Goal: Task Accomplishment & Management: Complete application form

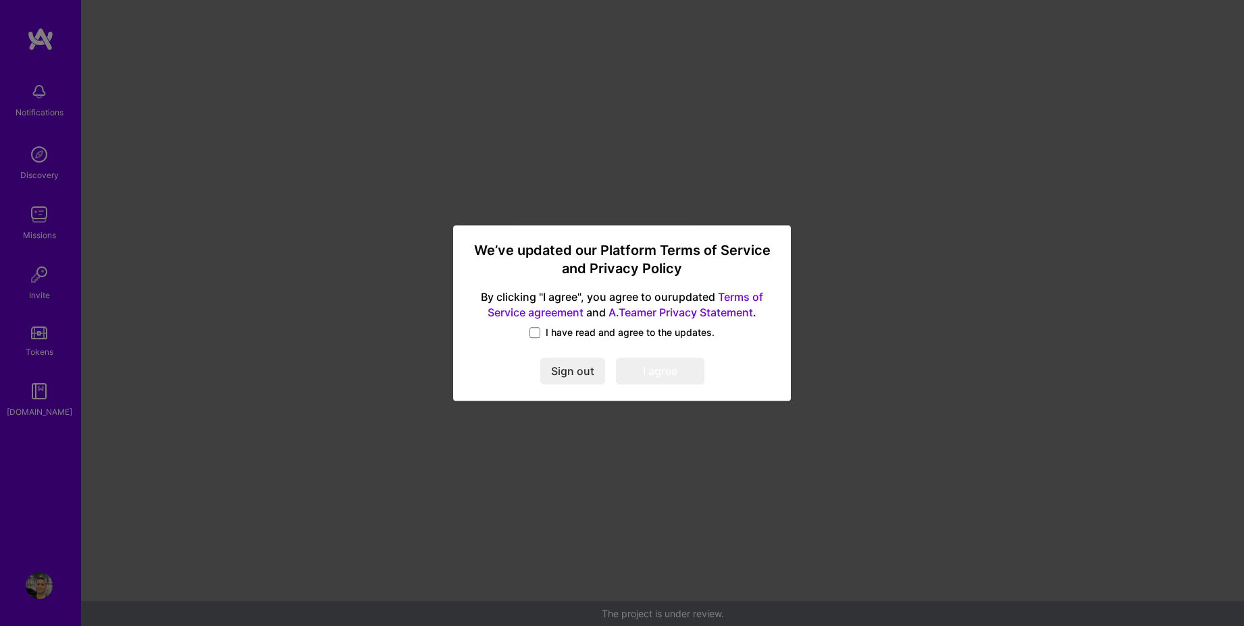
click at [558, 337] on span "I have read and agree to the updates." at bounding box center [629, 333] width 169 height 14
click at [0, 0] on input "I have read and agree to the updates." at bounding box center [0, 0] width 0 height 0
click at [662, 372] on button "I agree" at bounding box center [660, 371] width 88 height 27
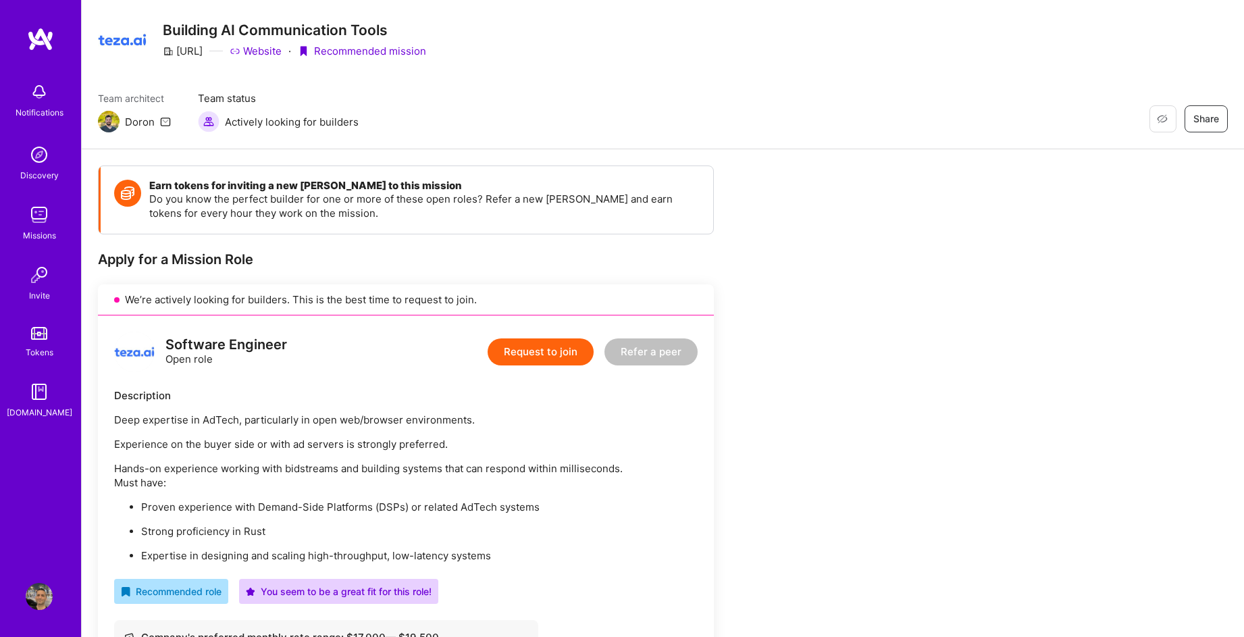
scroll to position [212, 0]
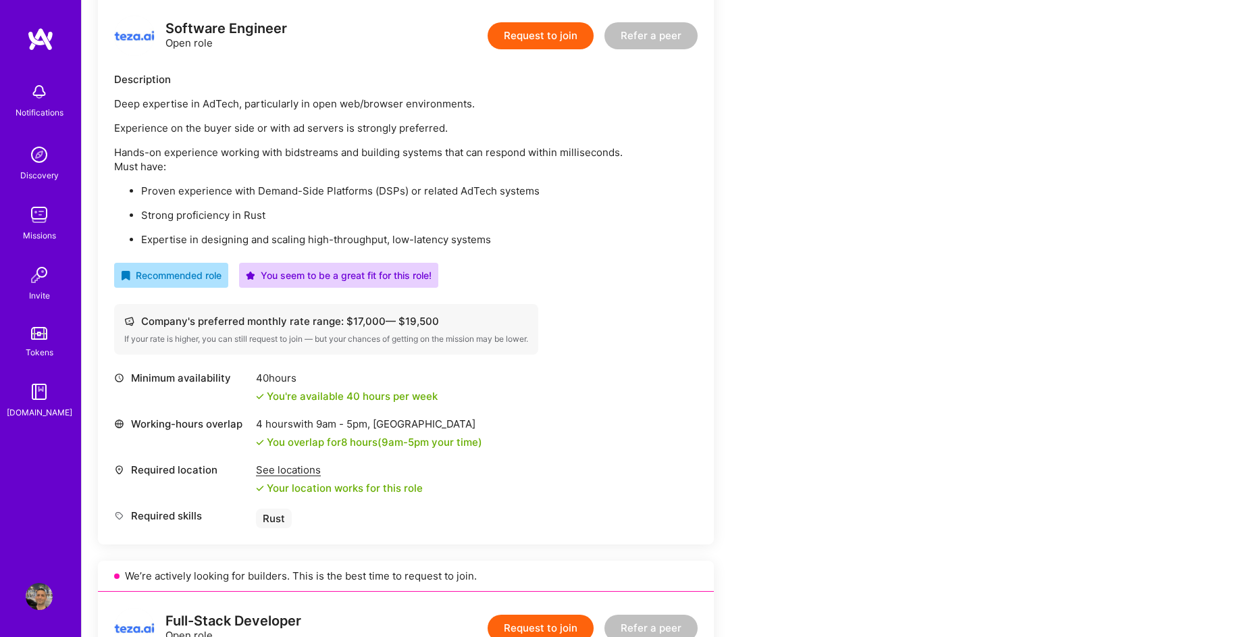
scroll to position [382, 0]
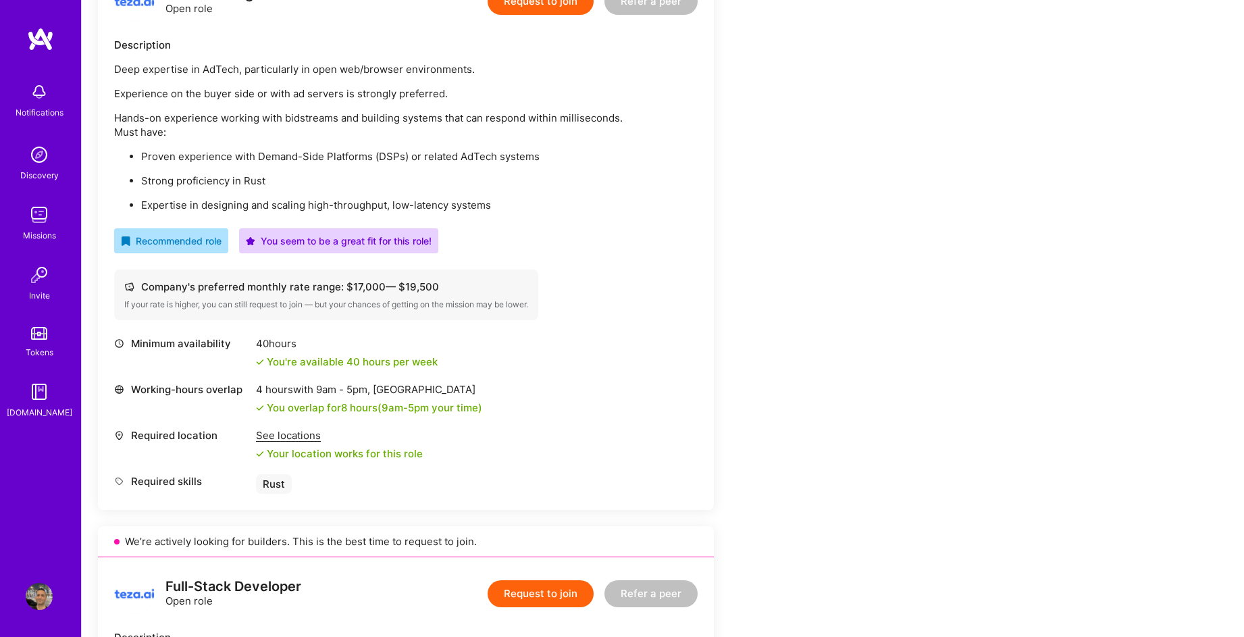
click at [261, 439] on div "See locations" at bounding box center [339, 435] width 167 height 14
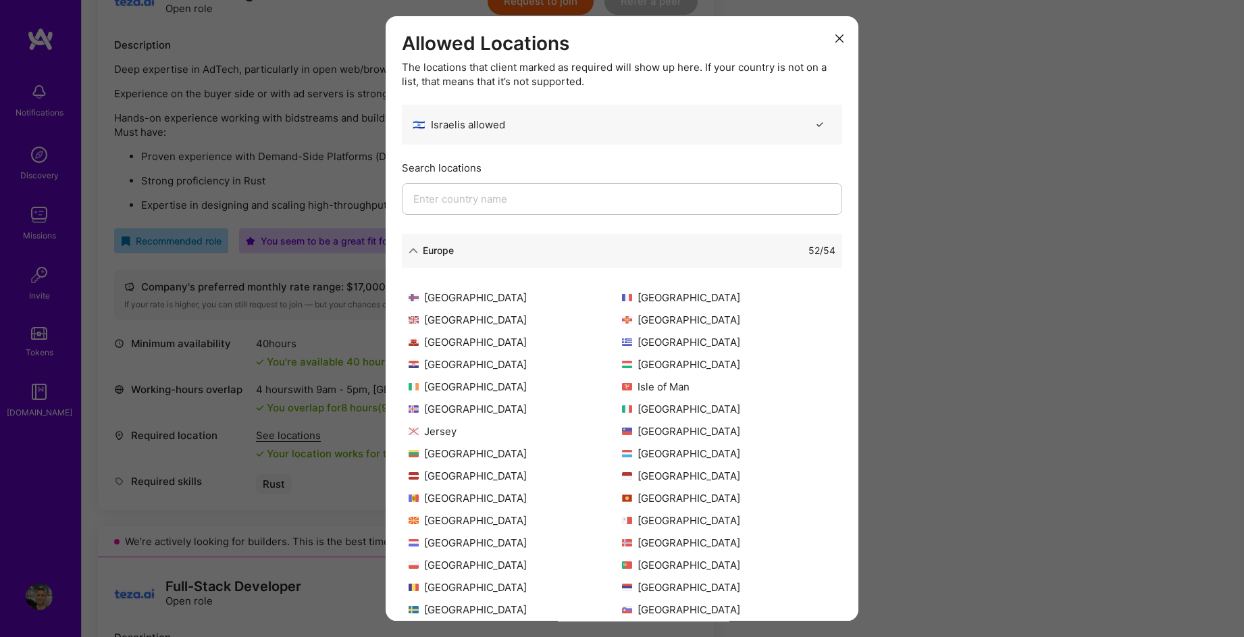
scroll to position [242, 0]
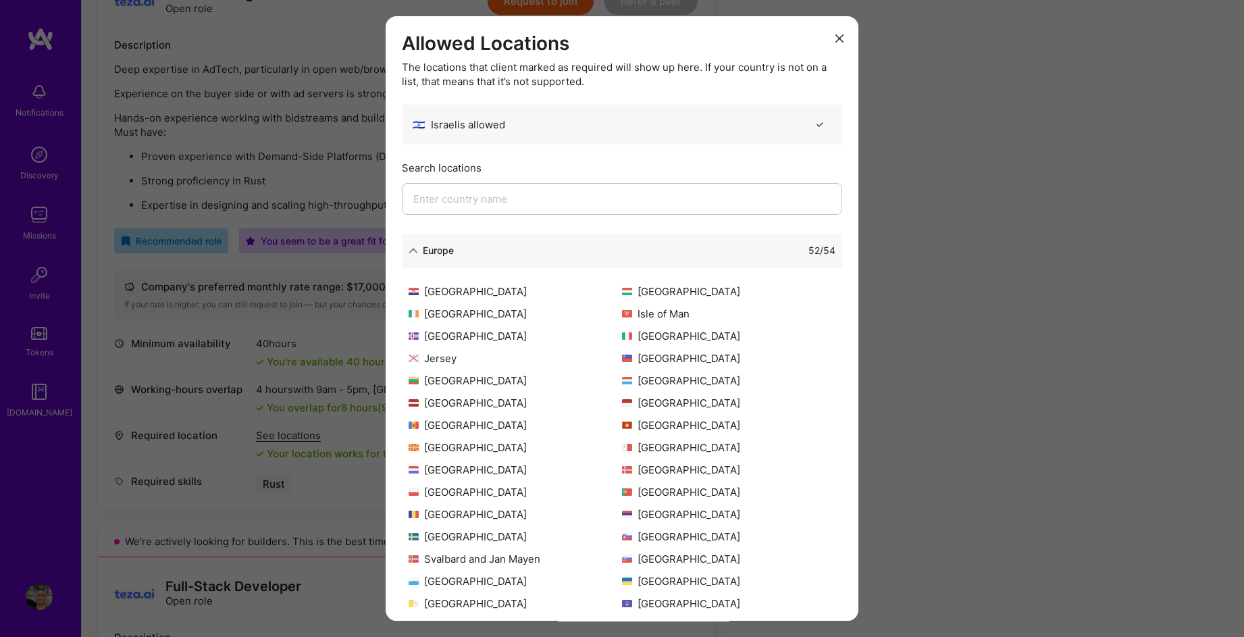
click at [934, 401] on div "Allowed Locations The locations that client marked as required will show up her…" at bounding box center [622, 318] width 1244 height 637
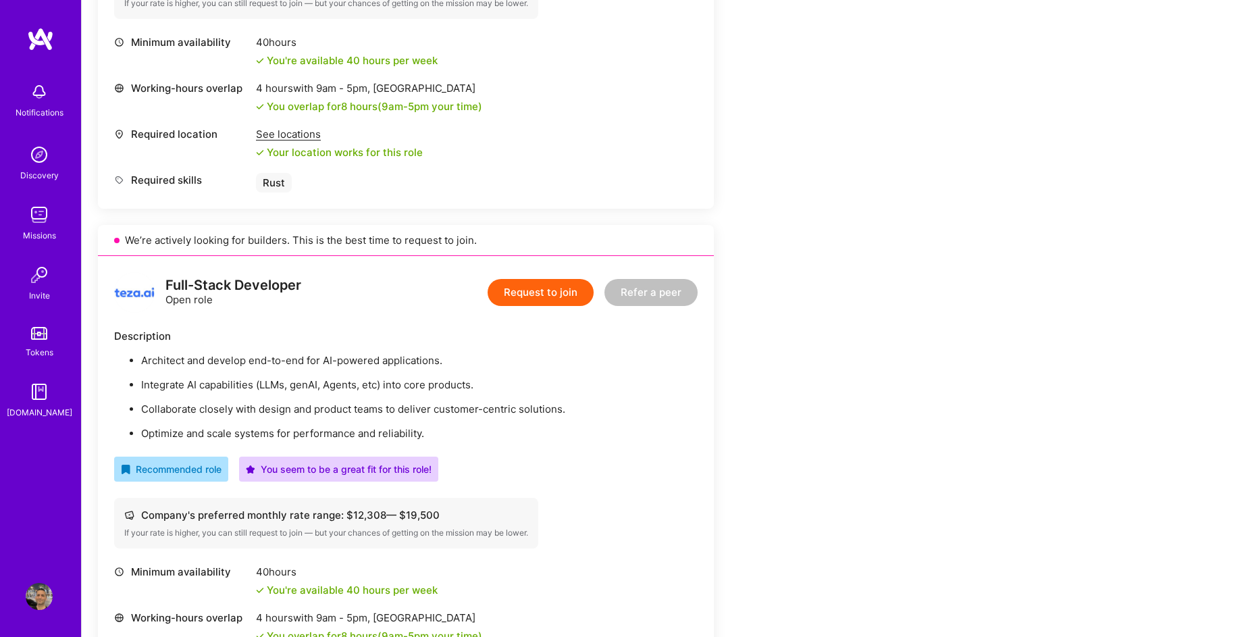
scroll to position [751, 0]
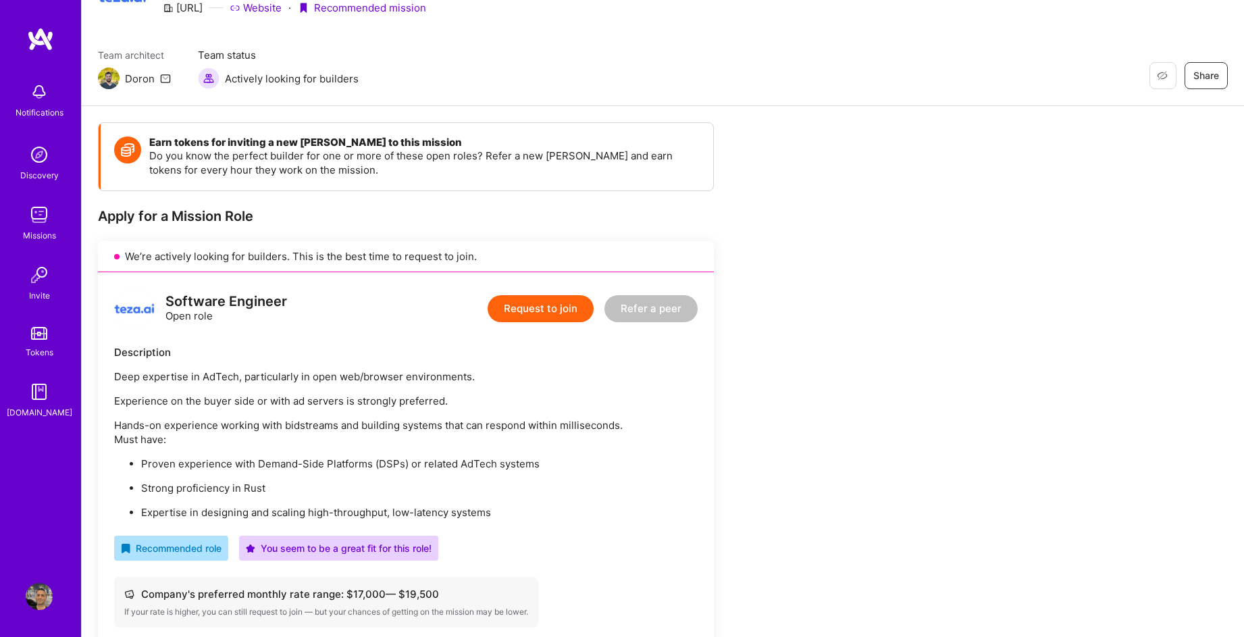
scroll to position [33, 0]
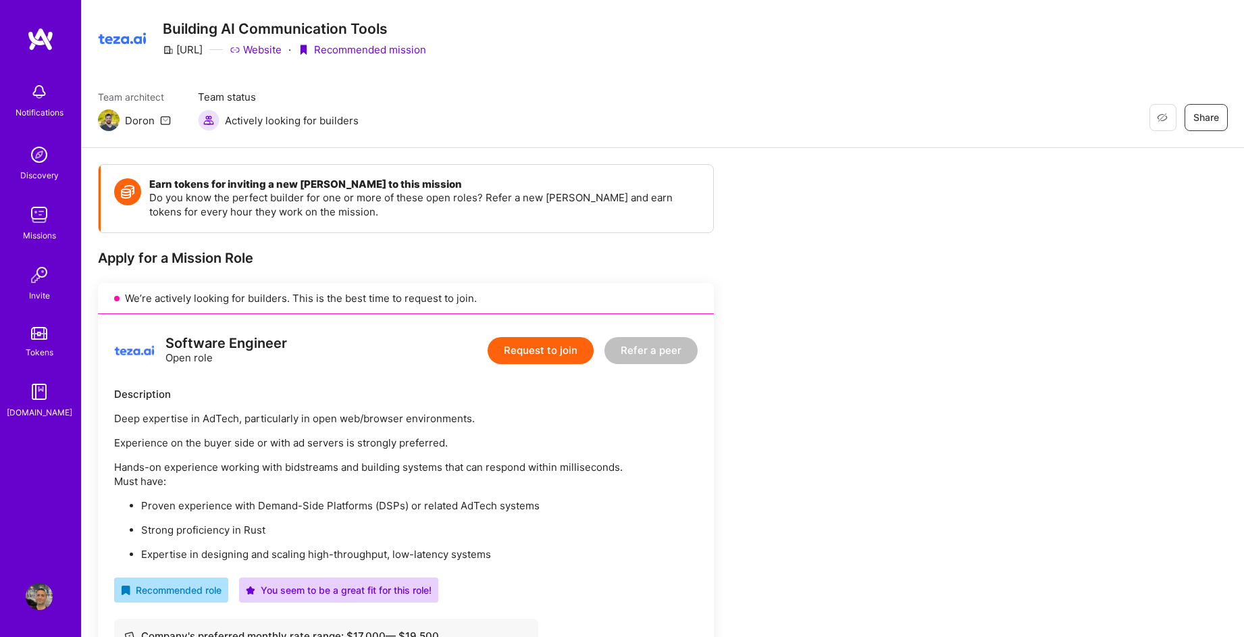
click at [109, 124] on img at bounding box center [109, 120] width 22 height 22
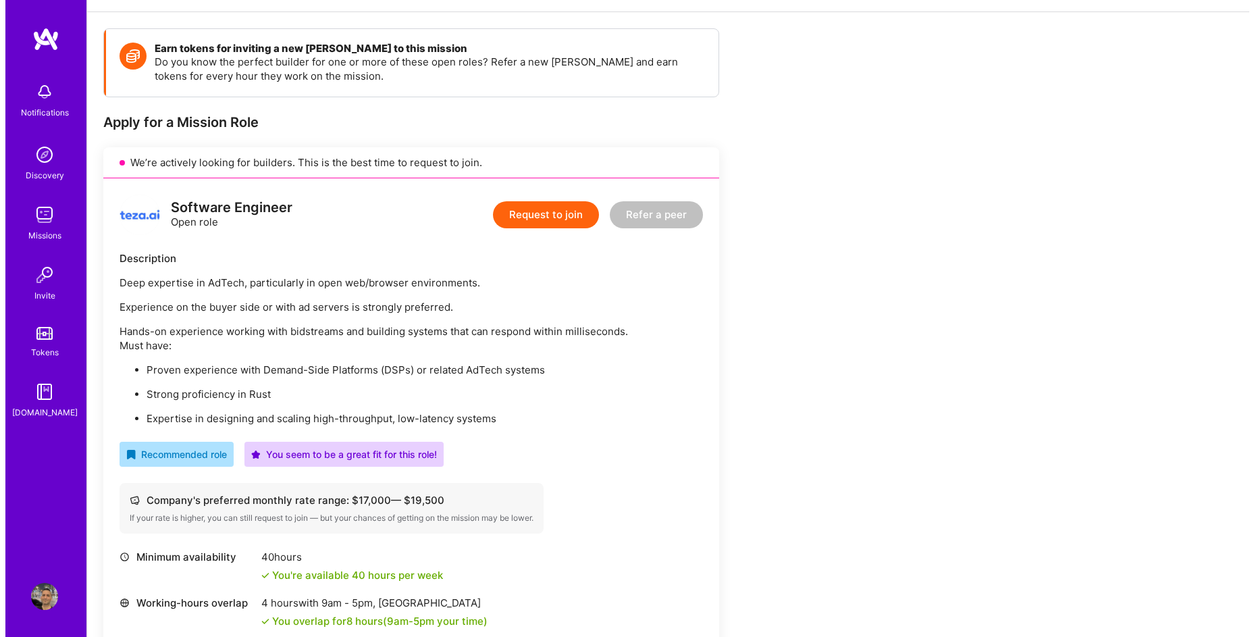
scroll to position [222, 0]
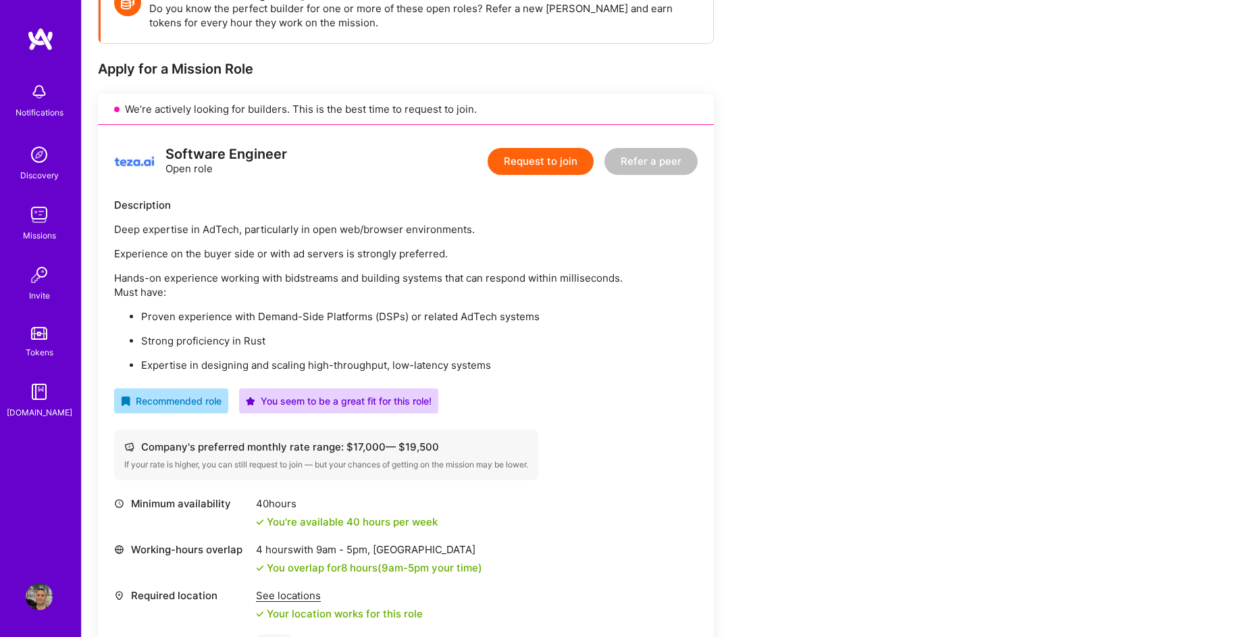
click at [529, 166] on button "Request to join" at bounding box center [540, 161] width 106 height 27
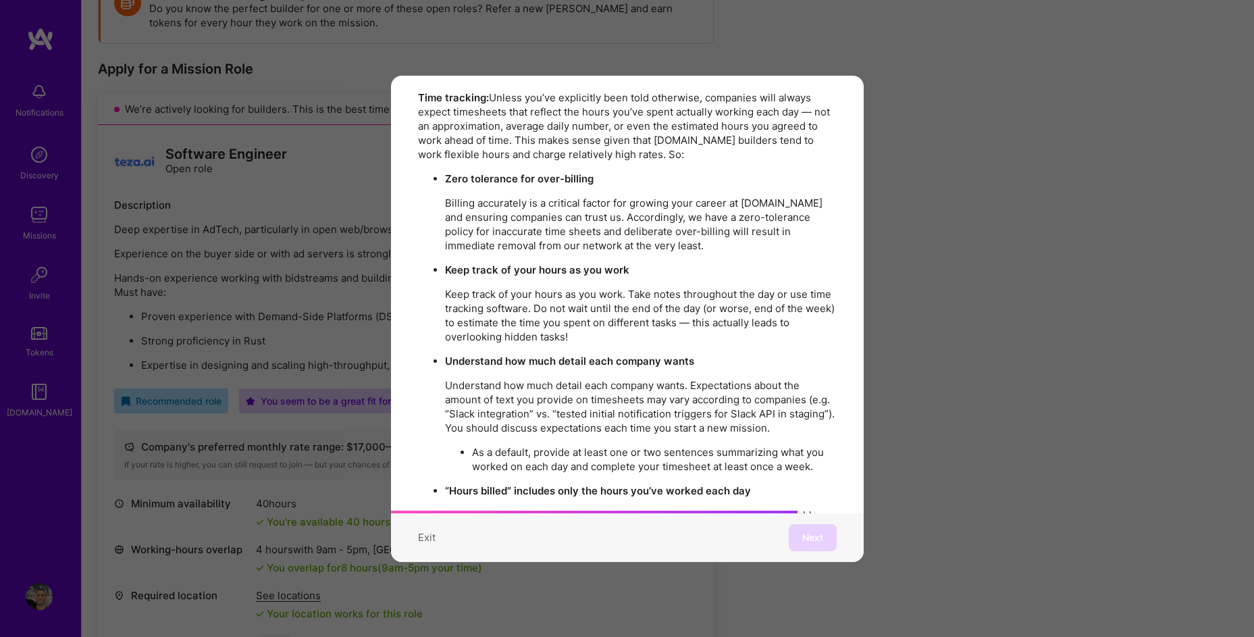
scroll to position [2316, 0]
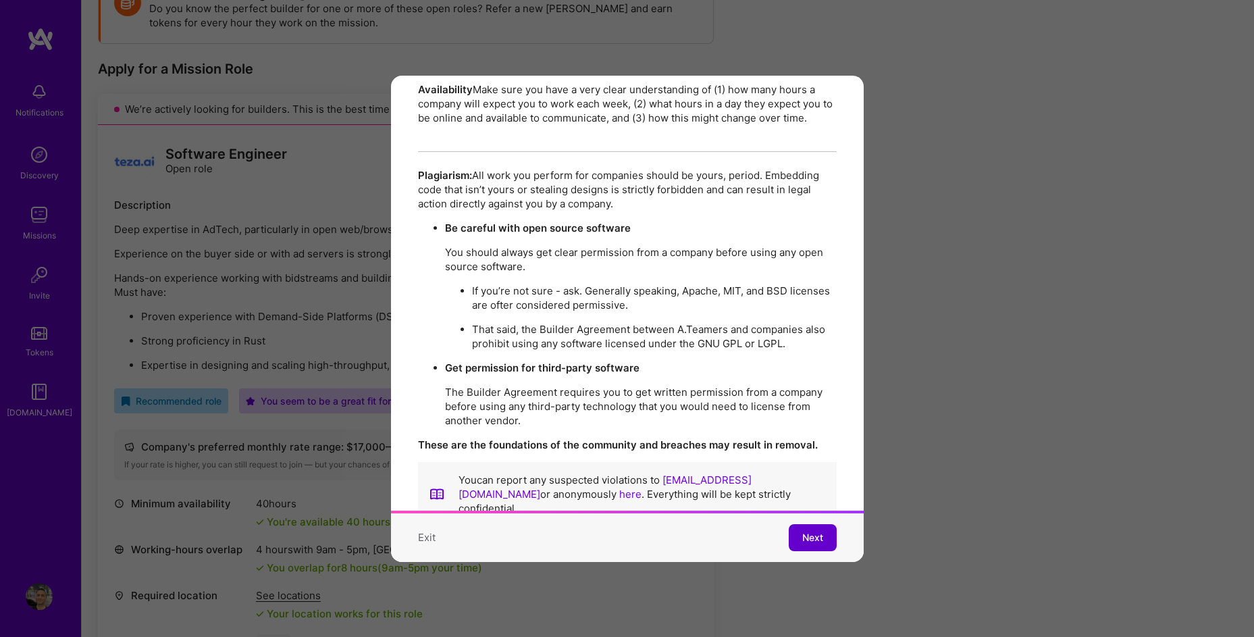
click at [790, 524] on button "Next" at bounding box center [813, 537] width 48 height 27
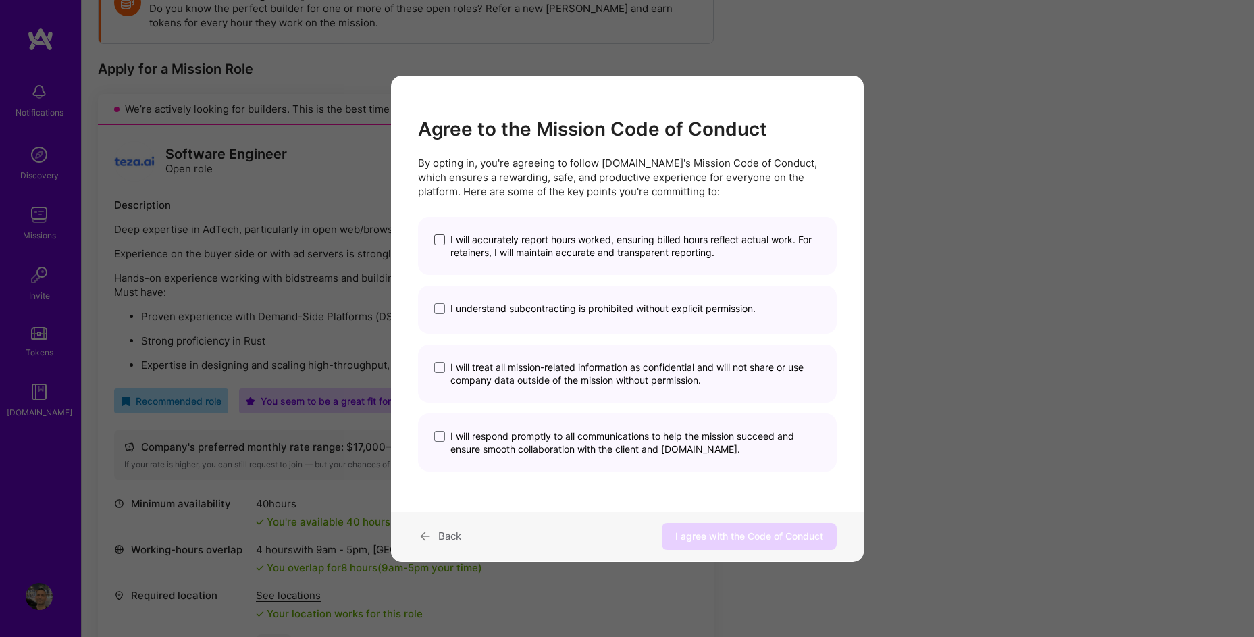
click at [440, 240] on span "modal" at bounding box center [439, 239] width 11 height 11
click at [0, 0] on input "I will accurately report hours worked, ensuring billed hours reflect actual wor…" at bounding box center [0, 0] width 0 height 0
click at [427, 328] on div "I understand subcontracting is prohibited without explicit permission." at bounding box center [627, 310] width 419 height 48
click at [439, 309] on span "modal" at bounding box center [439, 308] width 11 height 11
click at [0, 0] on input "I understand subcontracting is prohibited without explicit permission." at bounding box center [0, 0] width 0 height 0
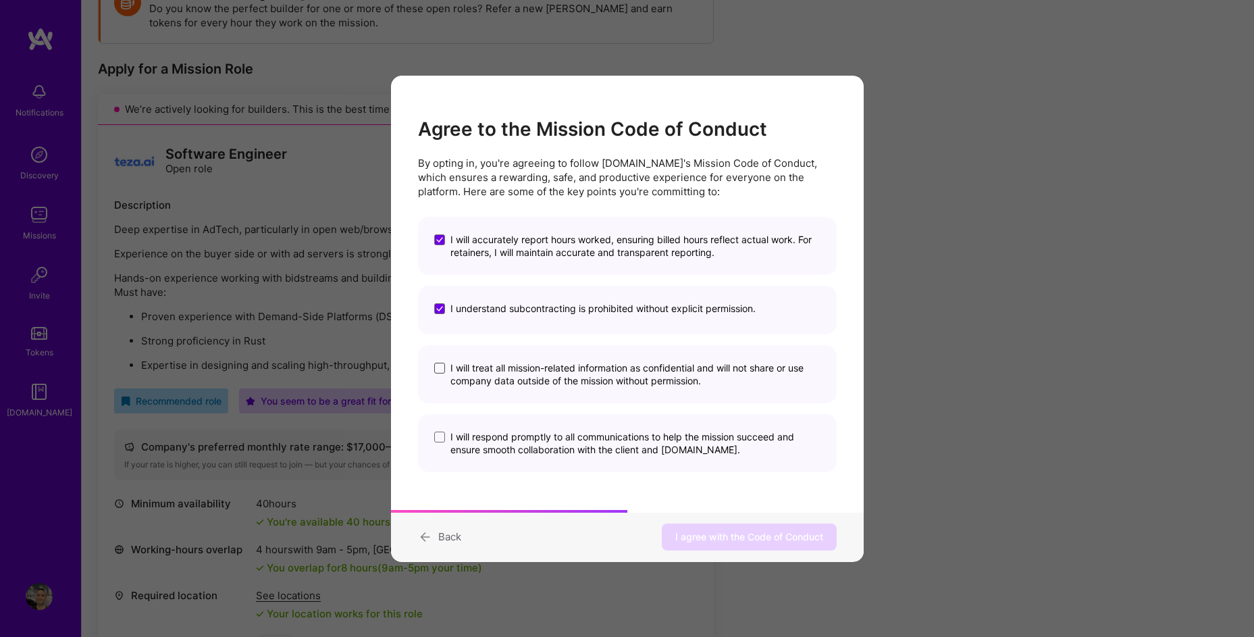
click at [435, 373] on span "modal" at bounding box center [439, 368] width 11 height 11
click at [0, 0] on input "I will treat all mission-related information as confidential and will not share…" at bounding box center [0, 0] width 0 height 0
click at [437, 442] on span "modal" at bounding box center [439, 436] width 11 height 11
click at [0, 0] on input "I will respond promptly to all communications to help the mission succeed and e…" at bounding box center [0, 0] width 0 height 0
click at [712, 545] on button "I agree with the Code of Conduct" at bounding box center [749, 536] width 175 height 27
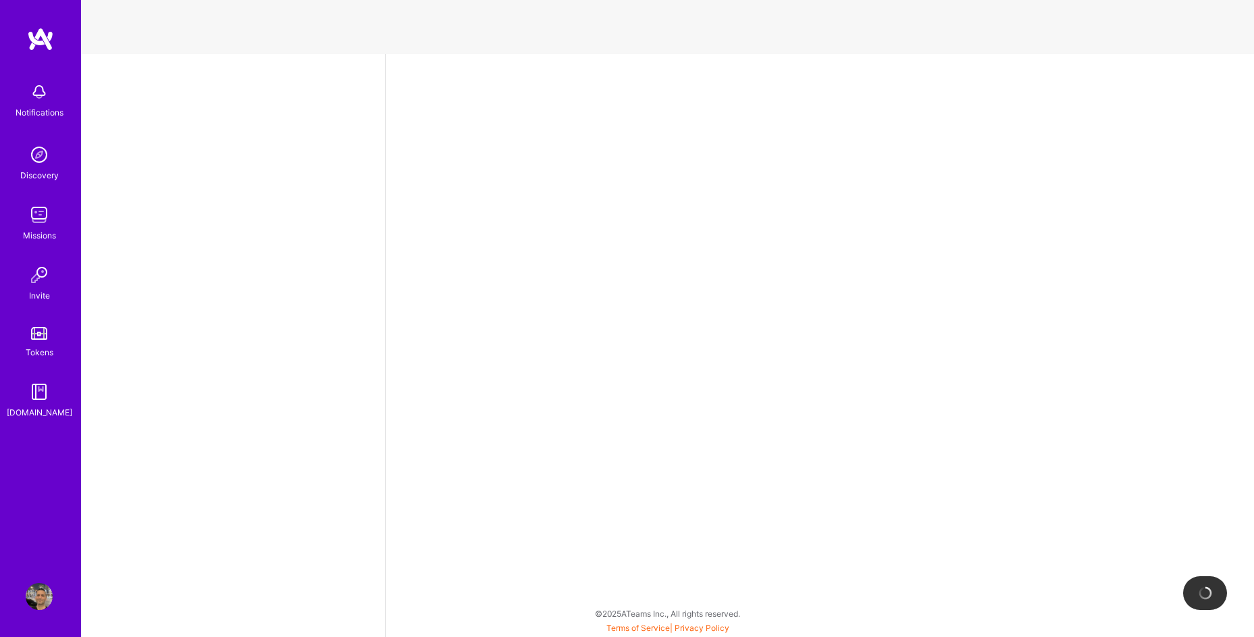
select select "IL"
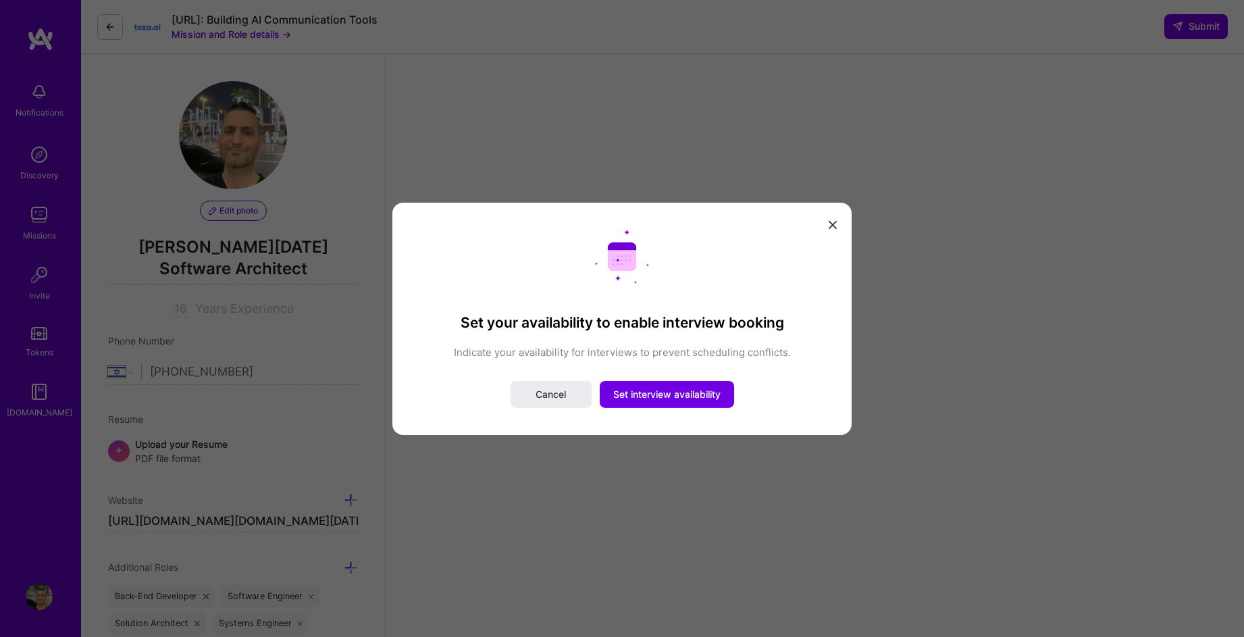
click at [833, 226] on icon "modal" at bounding box center [832, 225] width 8 height 8
